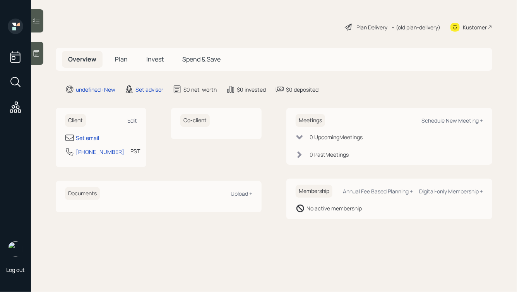
click at [131, 122] on div "Edit" at bounding box center [132, 120] width 10 height 7
select select "America/Los_Angeles"
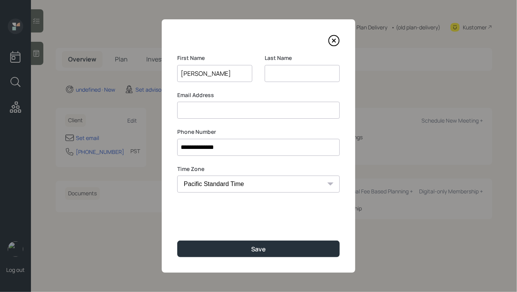
type input "[PERSON_NAME]"
click at [177, 241] on button "Save" at bounding box center [258, 249] width 163 height 17
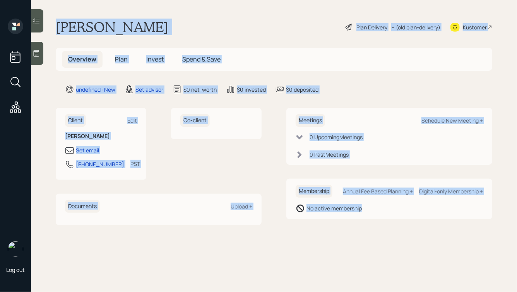
drag, startPoint x: 57, startPoint y: 24, endPoint x: 392, endPoint y: 227, distance: 392.2
click at [392, 227] on main "[PERSON_NAME] Plan Delivery • (old plan-delivery) Kustomer Overview Plan Invest…" at bounding box center [274, 146] width 486 height 292
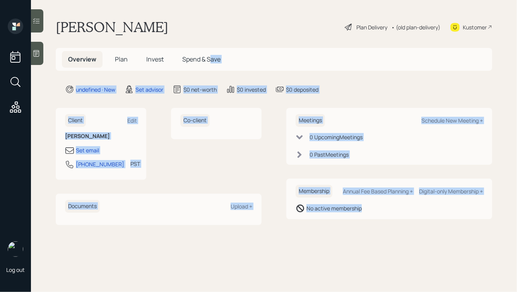
drag, startPoint x: 409, startPoint y: 224, endPoint x: 209, endPoint y: 56, distance: 261.7
click at [209, 56] on main "[PERSON_NAME] Plan Delivery • (old plan-delivery) Kustomer Overview Plan Invest…" at bounding box center [274, 146] width 486 height 292
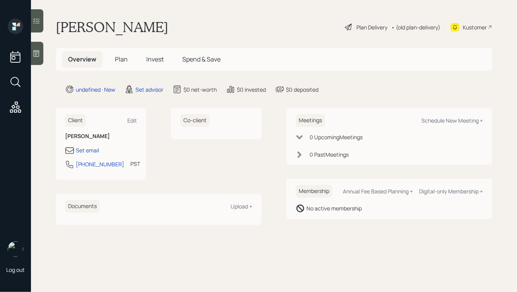
click at [177, 28] on div "[PERSON_NAME] Plan Delivery • (old plan-delivery) Kustomer" at bounding box center [274, 27] width 437 height 17
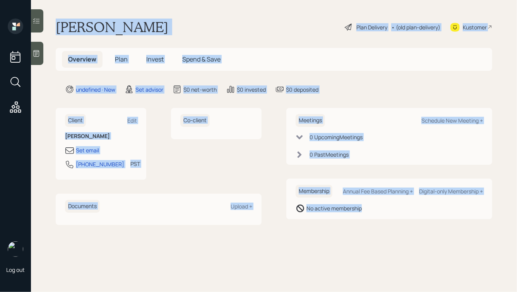
drag, startPoint x: 55, startPoint y: 29, endPoint x: 368, endPoint y: 220, distance: 366.1
click at [368, 220] on main "[PERSON_NAME] Plan Delivery • (old plan-delivery) Kustomer Overview Plan Invest…" at bounding box center [274, 146] width 486 height 292
click at [368, 220] on div "Meetings Schedule New Meeting + 0 Upcoming Meeting s 0 Past Meeting s Membershi…" at bounding box center [390, 166] width 206 height 117
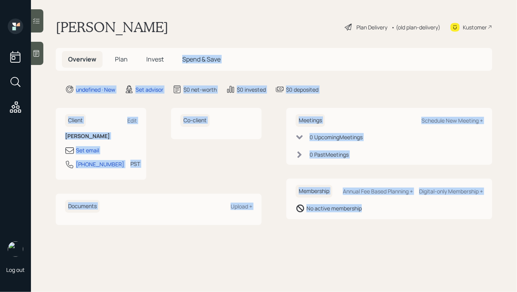
drag, startPoint x: 389, startPoint y: 218, endPoint x: 168, endPoint y: 42, distance: 282.8
click at [168, 42] on main "[PERSON_NAME] Plan Delivery • (old plan-delivery) Kustomer Overview Plan Invest…" at bounding box center [274, 146] width 486 height 292
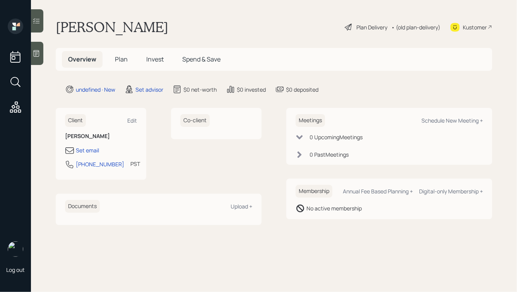
click at [148, 29] on h1 "[PERSON_NAME]" at bounding box center [112, 27] width 113 height 17
click at [87, 149] on div "Set email" at bounding box center [87, 150] width 23 height 8
select select "America/Los_Angeles"
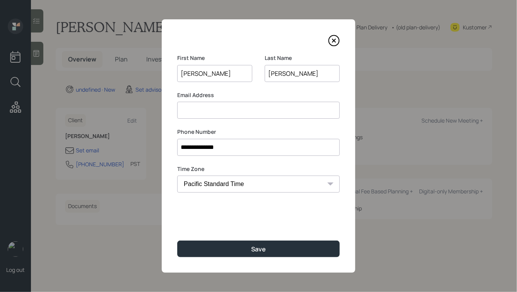
click at [211, 112] on input at bounding box center [258, 110] width 163 height 17
type input "[PERSON_NAME][EMAIL_ADDRESS][PERSON_NAME][DOMAIN_NAME]"
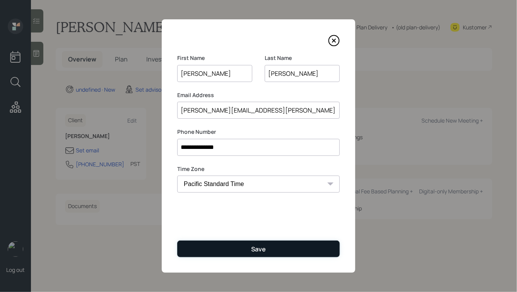
click at [234, 249] on button "Save" at bounding box center [258, 249] width 163 height 17
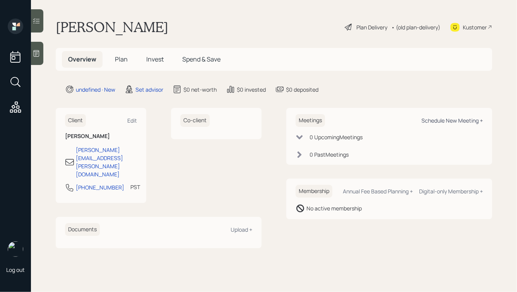
click at [428, 120] on div "Schedule New Meeting +" at bounding box center [453, 120] width 62 height 7
select select "round-[PERSON_NAME]"
